Goal: Transaction & Acquisition: Purchase product/service

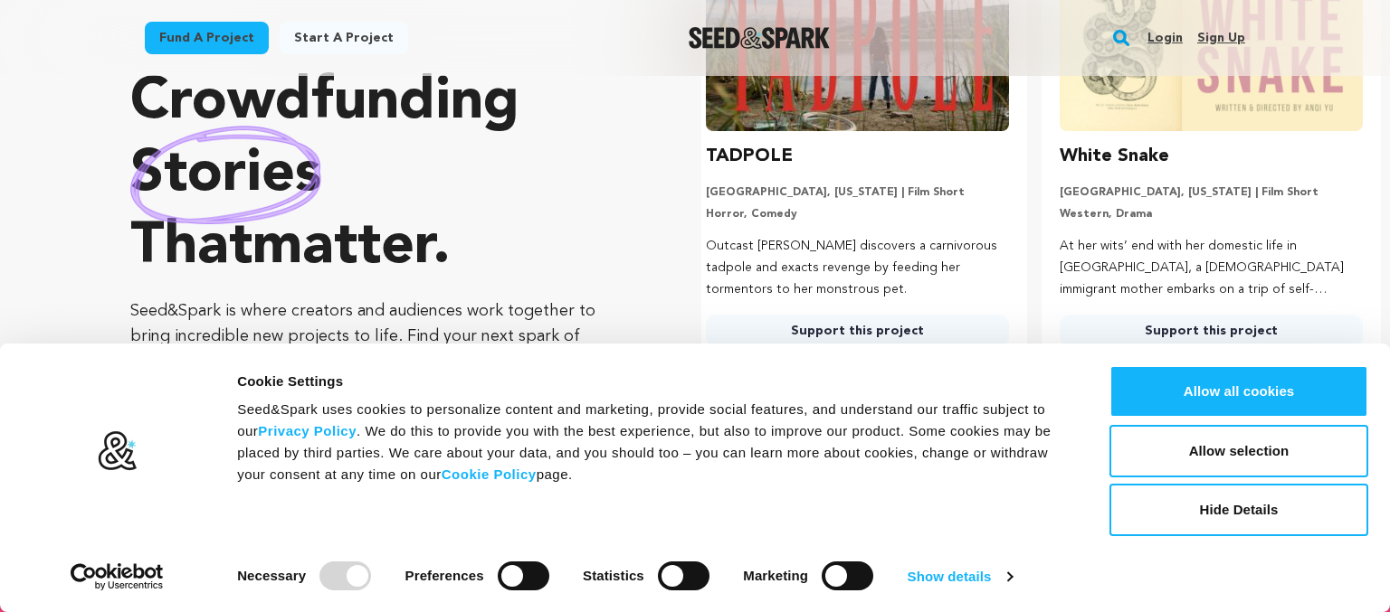
scroll to position [0, 367]
click at [1203, 508] on button "Hide Details" at bounding box center [1238, 510] width 259 height 52
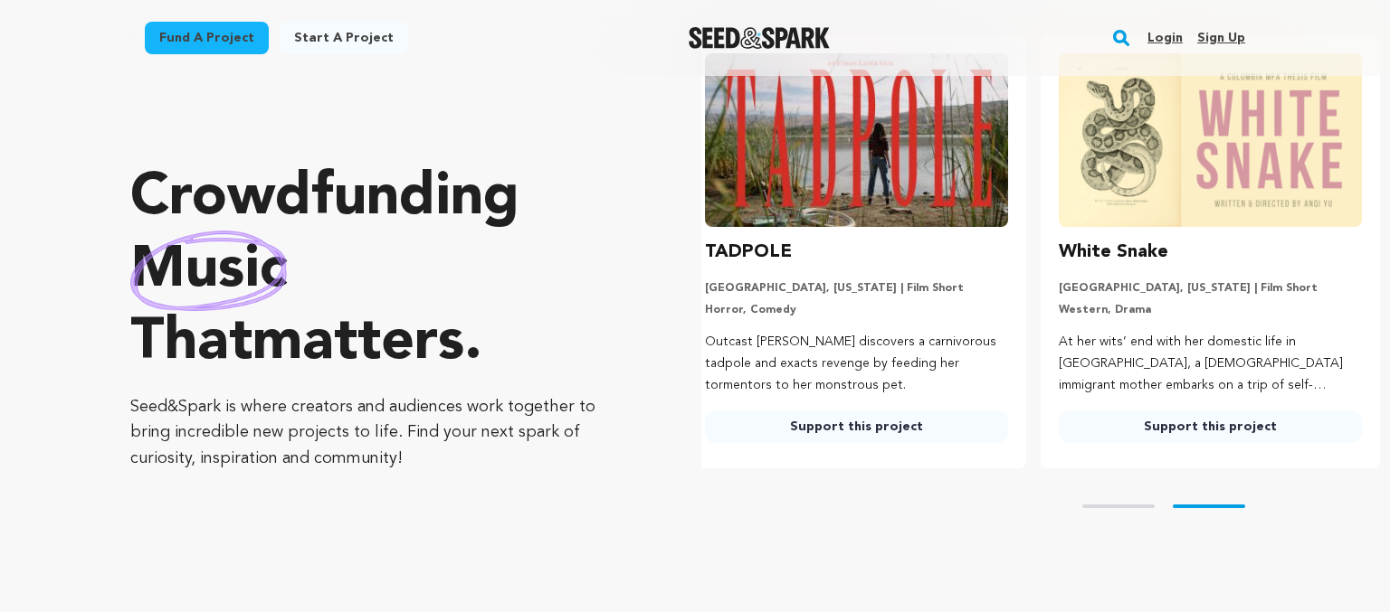
scroll to position [0, 0]
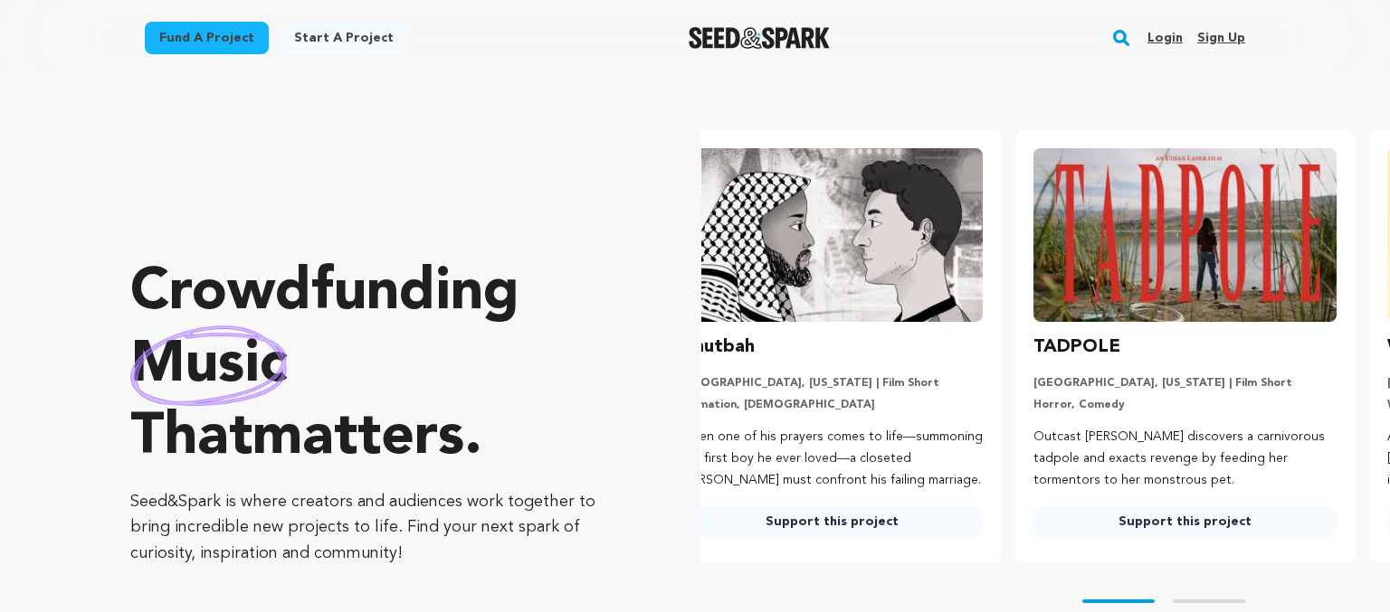
click at [1117, 42] on rect "button" at bounding box center [1121, 38] width 22 height 22
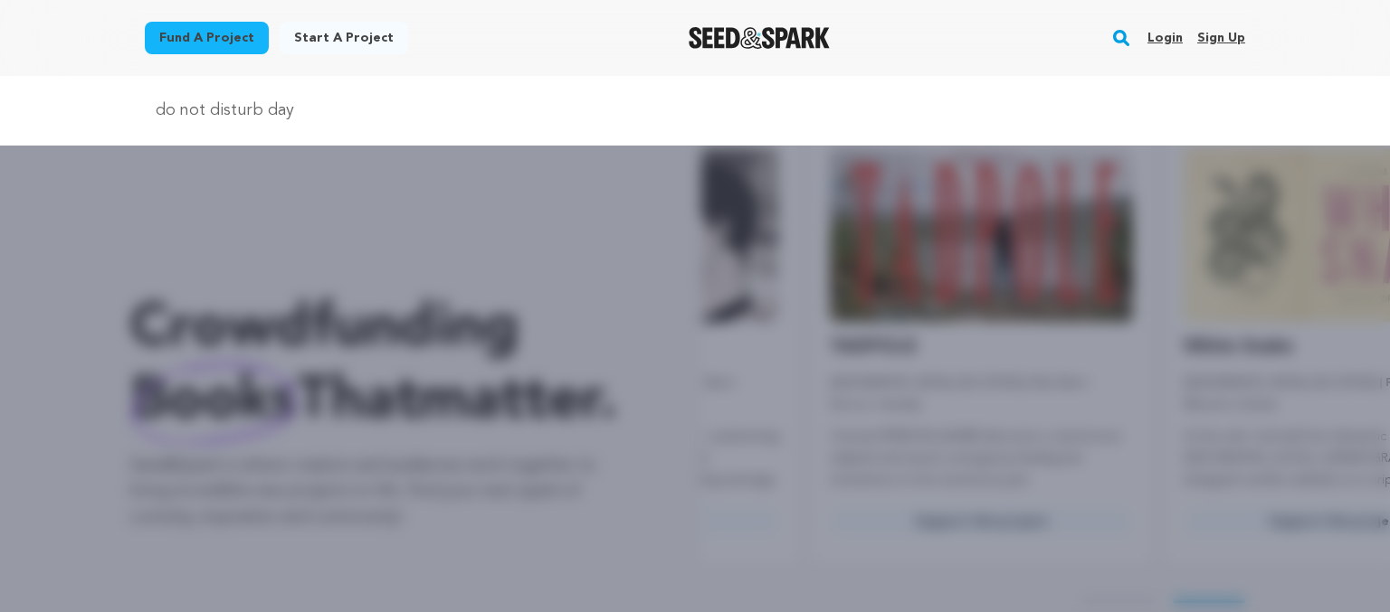
type input "do not disturb day"
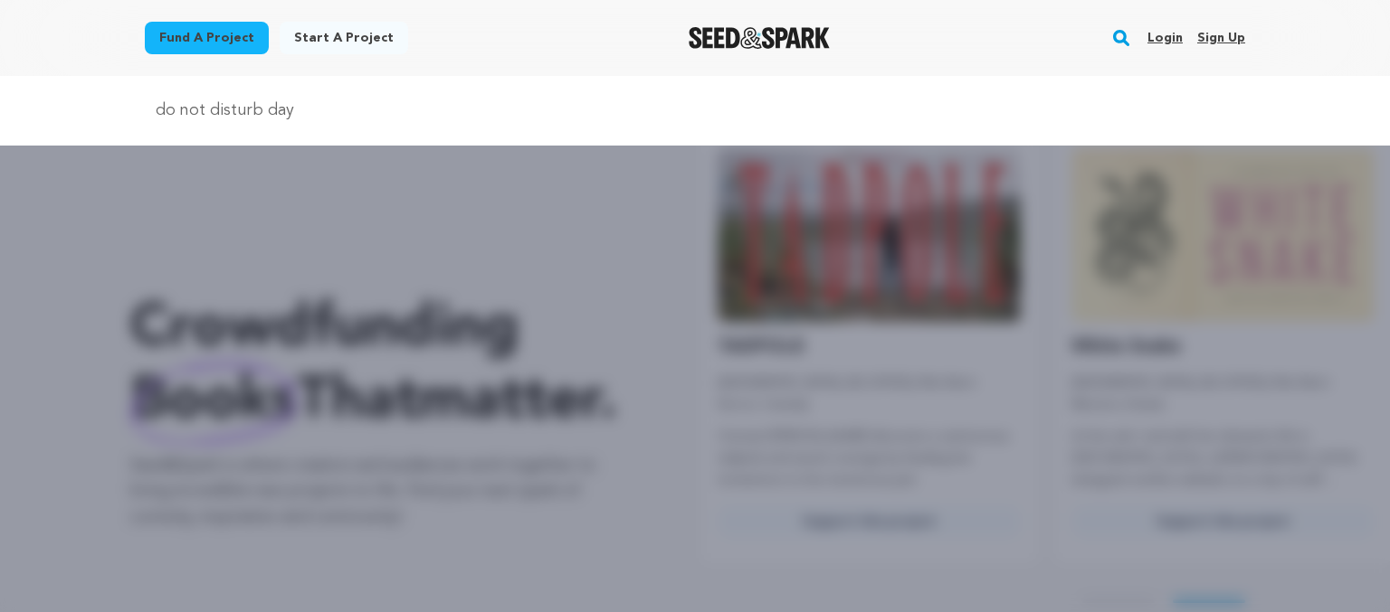
scroll to position [0, 365]
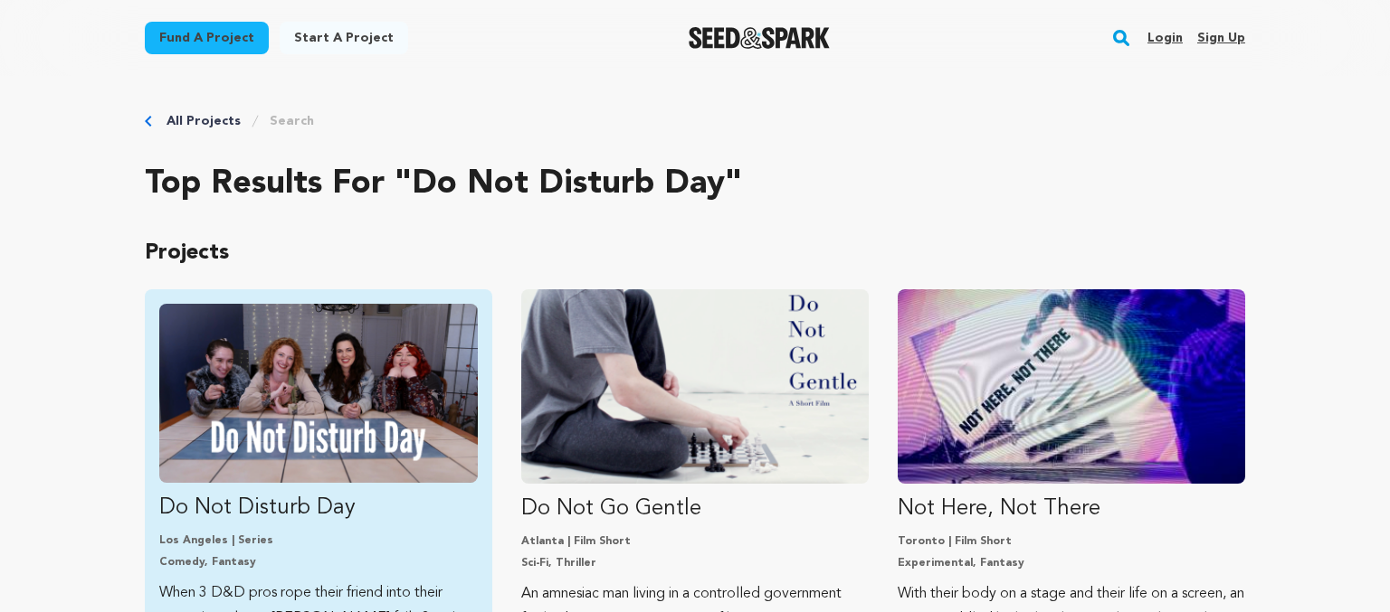
click at [311, 393] on img "Fund Do Not Disturb Day" at bounding box center [318, 393] width 318 height 179
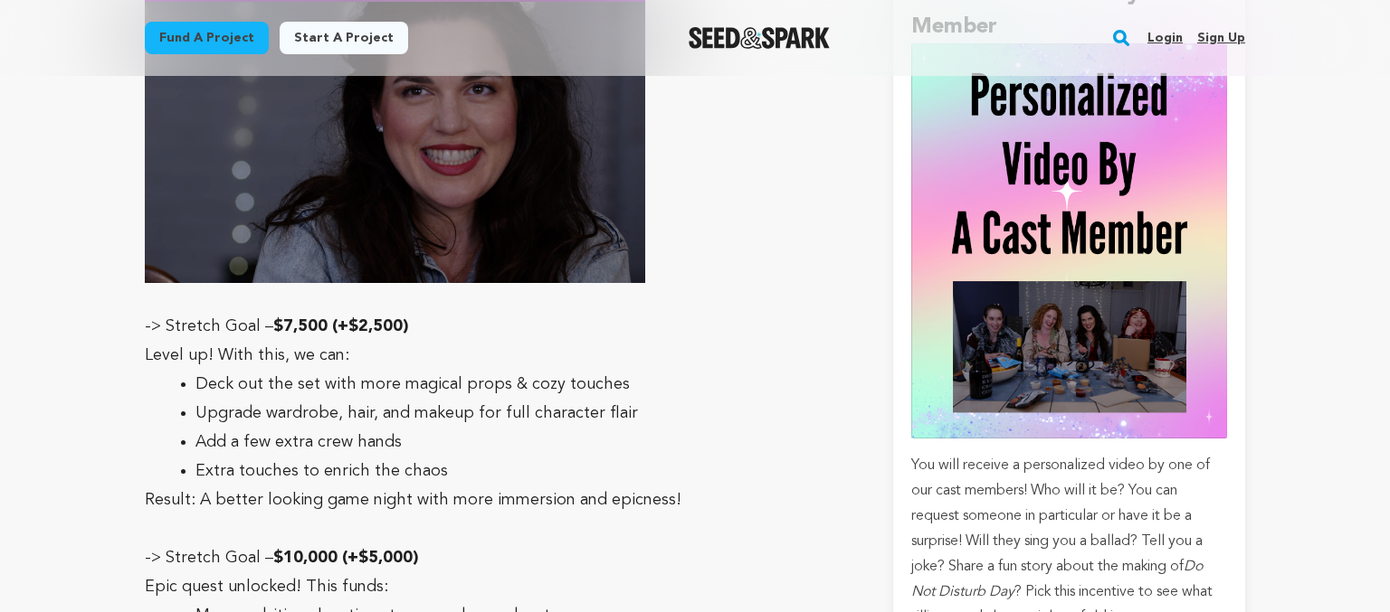
scroll to position [4012, 0]
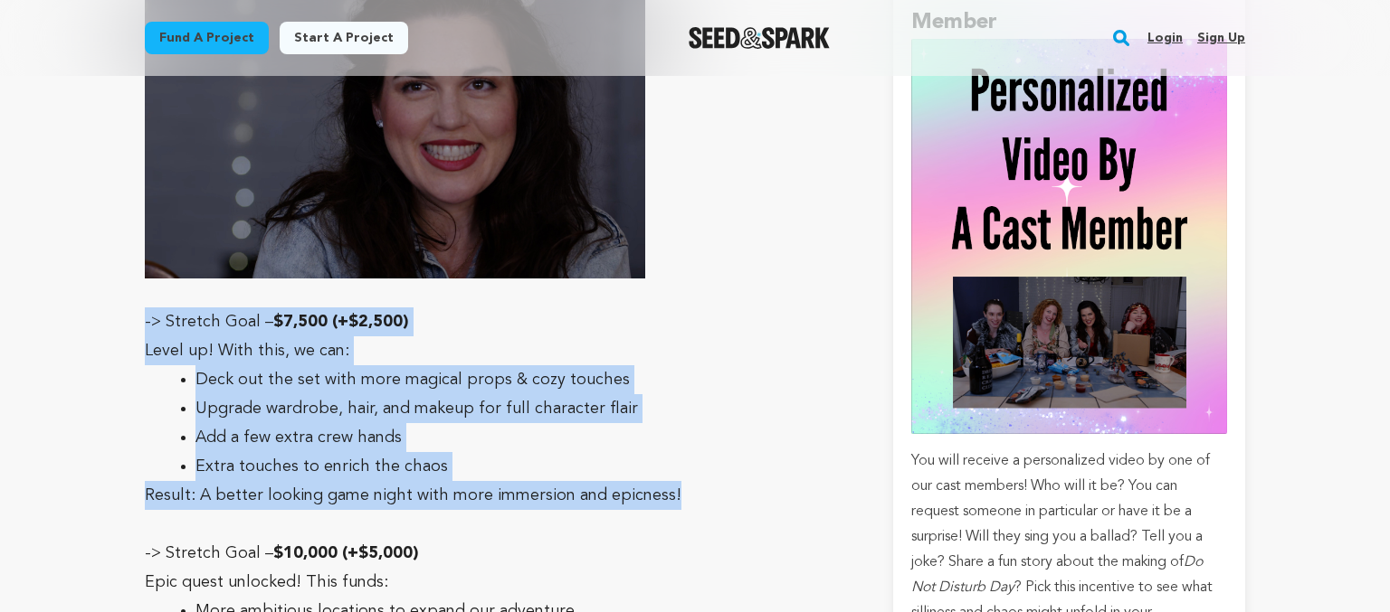
drag, startPoint x: 675, startPoint y: 380, endPoint x: 137, endPoint y: 208, distance: 565.0
click at [145, 208] on div "Mission Statement To be the "comfort food" show you turn to at the end of a cha…" at bounding box center [497, 222] width 705 height 6183
copy div "-> Stretch Goal – $7,500 (+$2,500) Level up! With this, we can: Deck out the se…"
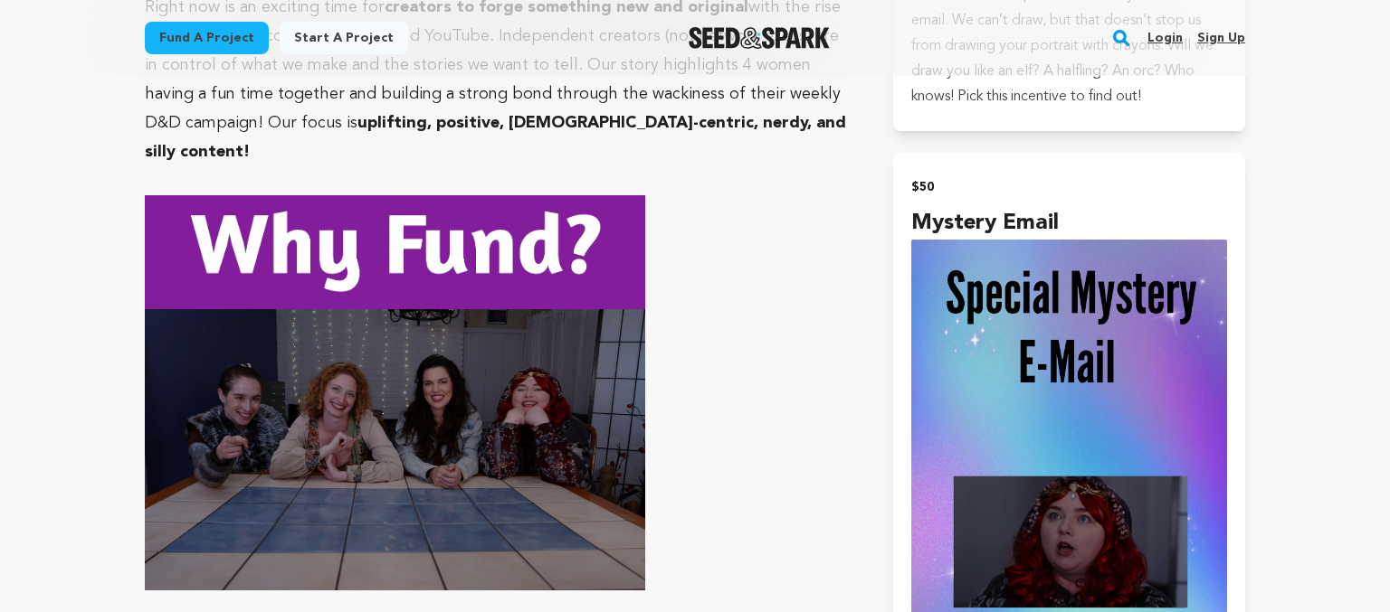
scroll to position [1815, 0]
